Goal: Information Seeking & Learning: Check status

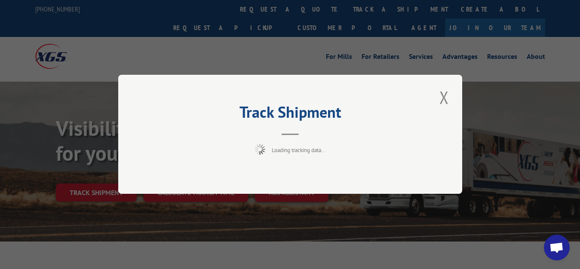
scroll to position [44, 0]
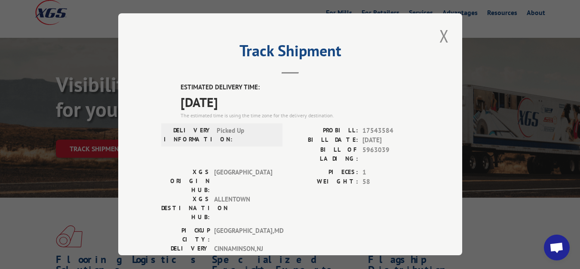
click at [445, 33] on div "Track Shipment ESTIMATED DELIVERY TIME: [DATE] The estimated time is using the …" at bounding box center [290, 134] width 344 height 242
drag, startPoint x: 447, startPoint y: 33, endPoint x: 443, endPoint y: 34, distance: 4.3
click at [447, 33] on div "Track Shipment ESTIMATED DELIVERY TIME: [DATE] The estimated time is using the …" at bounding box center [290, 134] width 344 height 242
click at [437, 32] on button "Close modal" at bounding box center [444, 36] width 15 height 24
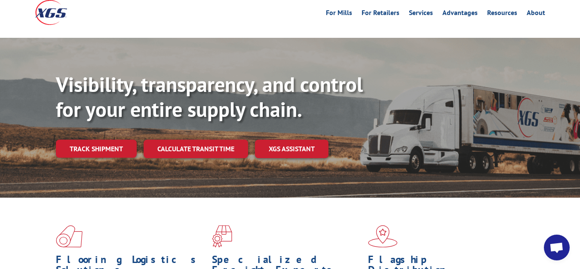
click at [101, 120] on div "Visibility, transparency, and control for your entire supply chain. Track shipm…" at bounding box center [318, 132] width 524 height 120
click at [101, 140] on link "Track shipment" at bounding box center [96, 149] width 81 height 18
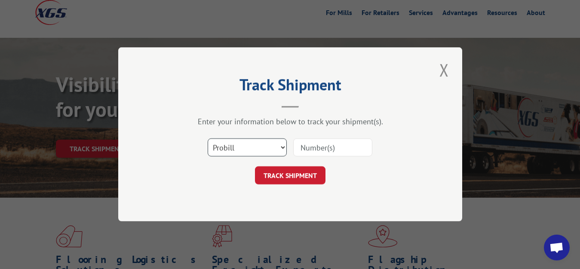
click at [208, 139] on select "Select category... Probill BOL PO" at bounding box center [247, 148] width 79 height 18
select select "bol"
click option "BOL" at bounding box center [0, 0] width 0 height 0
drag, startPoint x: 298, startPoint y: 153, endPoint x: 303, endPoint y: 137, distance: 16.6
click at [298, 151] on input at bounding box center [332, 148] width 79 height 18
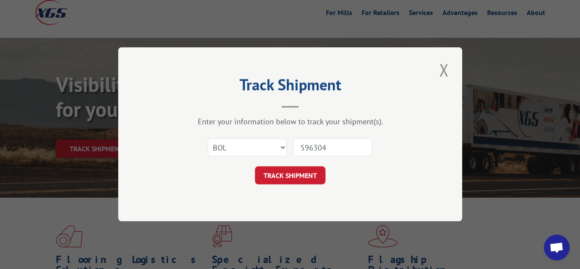
type input "5963041"
click button "TRACK SHIPMENT" at bounding box center [290, 176] width 71 height 18
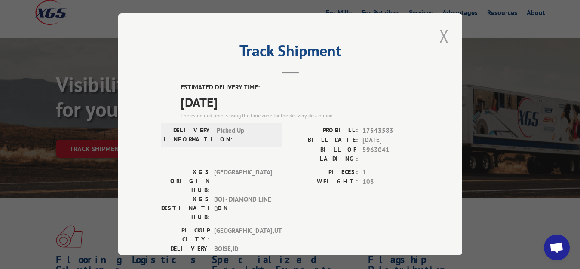
click at [437, 28] on button "Close modal" at bounding box center [444, 36] width 15 height 24
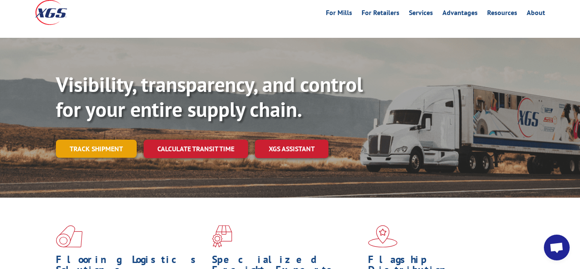
click at [100, 140] on link "Track shipment" at bounding box center [96, 149] width 81 height 18
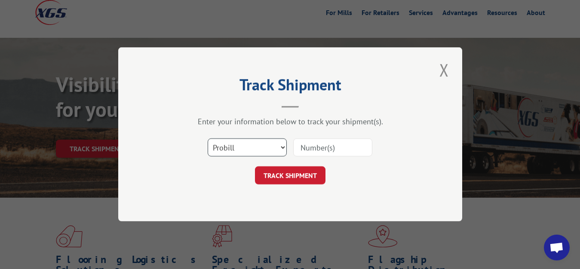
click at [208, 139] on select "Select category... Probill BOL PO" at bounding box center [247, 148] width 79 height 18
select select "bol"
click option "BOL" at bounding box center [0, 0] width 0 height 0
drag, startPoint x: 310, startPoint y: 153, endPoint x: 316, endPoint y: 101, distance: 52.0
click at [310, 150] on input at bounding box center [332, 148] width 79 height 18
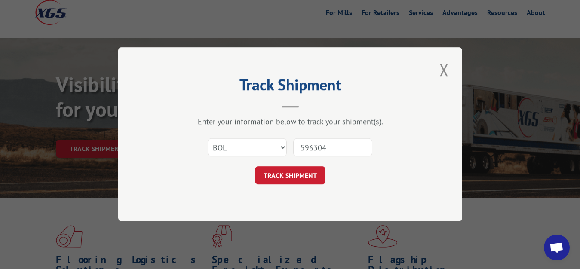
type input "5963040"
click button "TRACK SHIPMENT" at bounding box center [290, 176] width 71 height 18
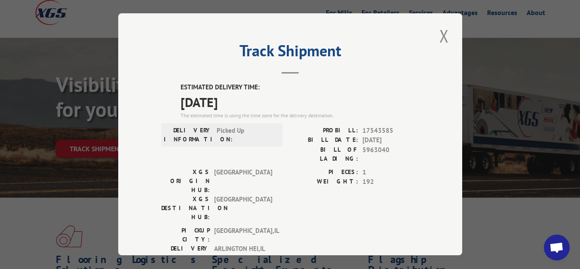
drag, startPoint x: 438, startPoint y: 33, endPoint x: 361, endPoint y: 66, distance: 83.4
click at [438, 34] on button "Close modal" at bounding box center [444, 36] width 15 height 24
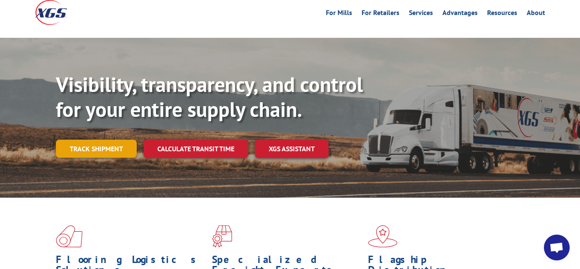
click at [80, 140] on link "Track shipment" at bounding box center [96, 149] width 81 height 18
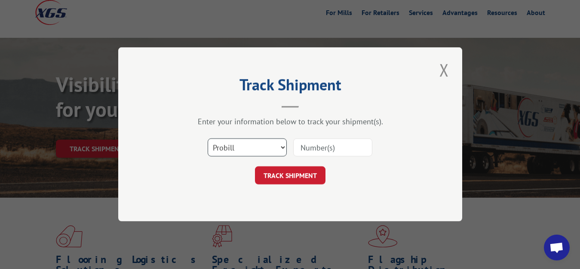
click at [208, 139] on select "Select category... Probill BOL PO" at bounding box center [247, 148] width 79 height 18
select select "bol"
click option "BOL" at bounding box center [0, 0] width 0 height 0
drag, startPoint x: 316, startPoint y: 154, endPoint x: 329, endPoint y: 117, distance: 38.6
click at [320, 147] on input at bounding box center [332, 148] width 79 height 18
